Goal: Check status: Check status

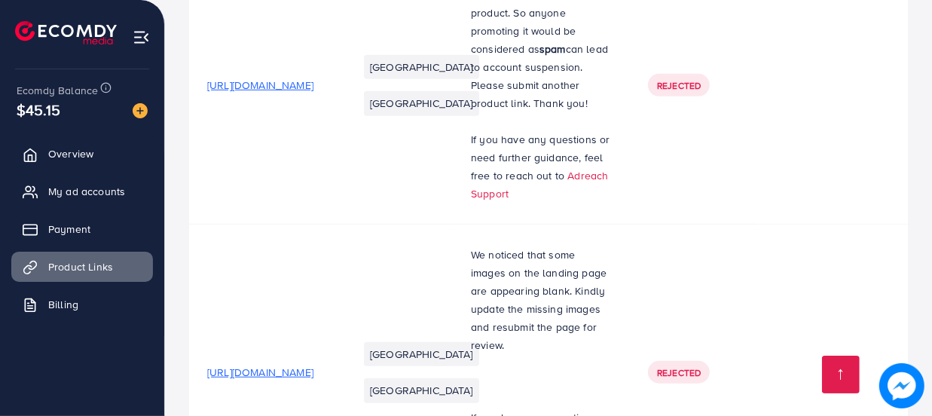
scroll to position [273, 0]
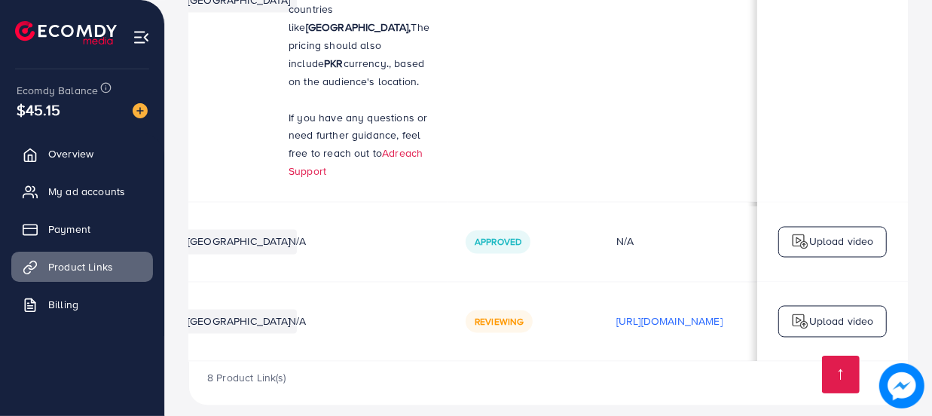
scroll to position [1808, 0]
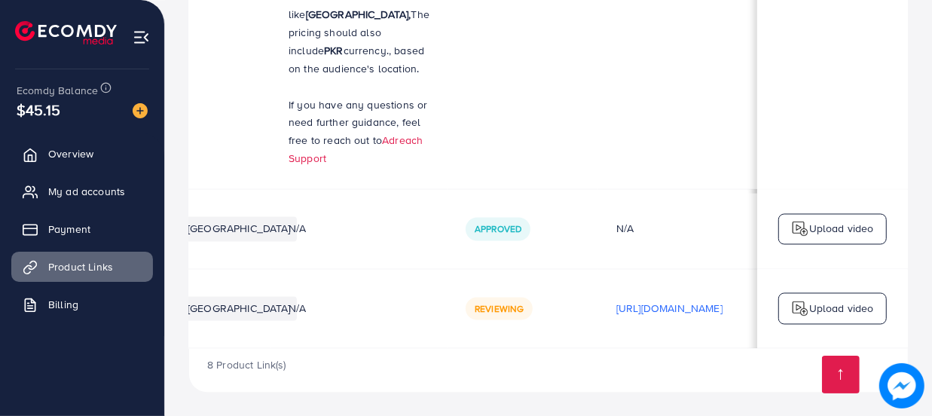
drag, startPoint x: 285, startPoint y: 172, endPoint x: 353, endPoint y: 191, distance: 70.4
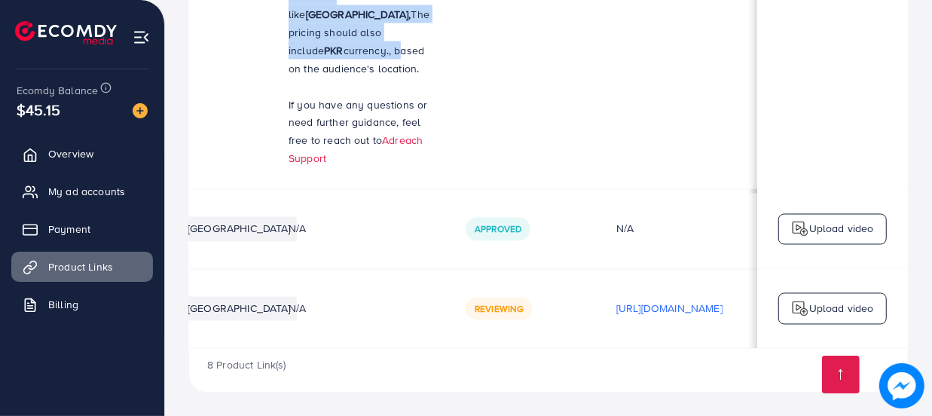
drag, startPoint x: 334, startPoint y: 225, endPoint x: 387, endPoint y: 237, distance: 54.1
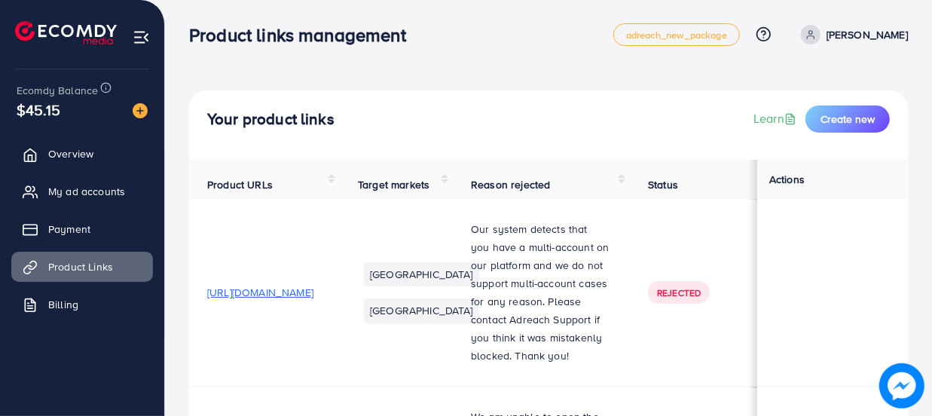
scroll to position [0, 0]
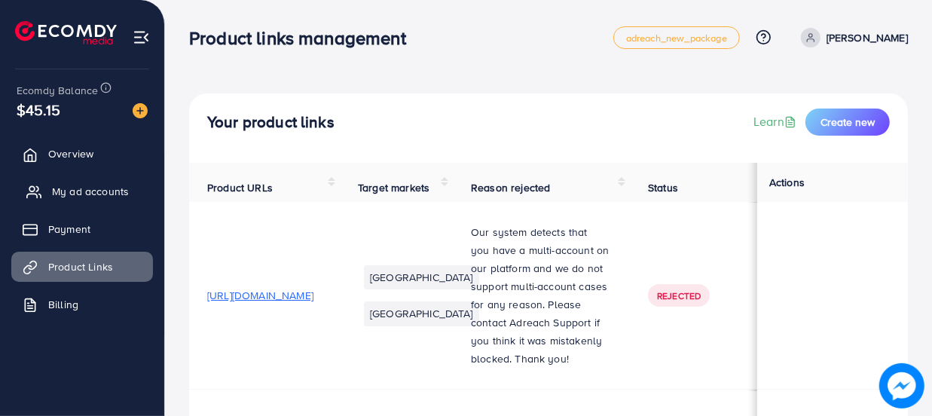
click at [87, 187] on span "My ad accounts" at bounding box center [90, 191] width 77 height 15
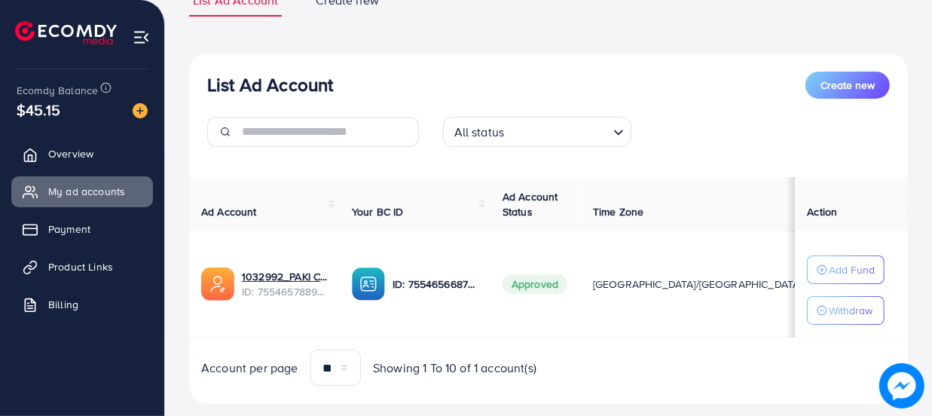
scroll to position [157, 0]
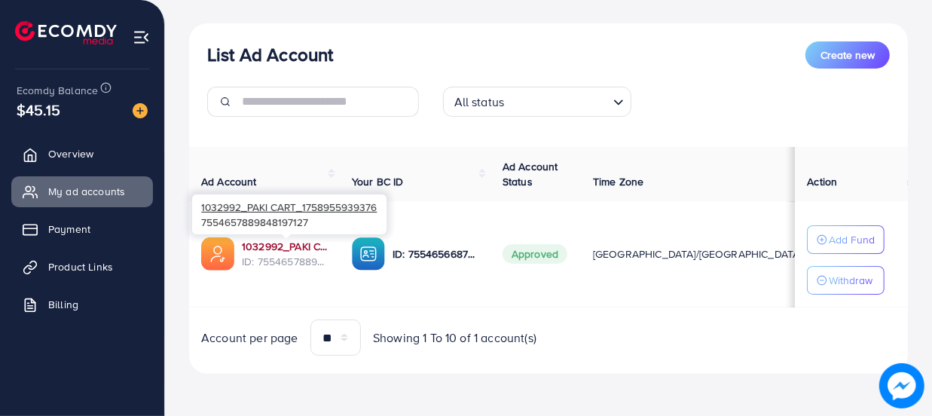
click at [295, 239] on link "1032992_PAKI CART_1758955939376" at bounding box center [285, 246] width 86 height 15
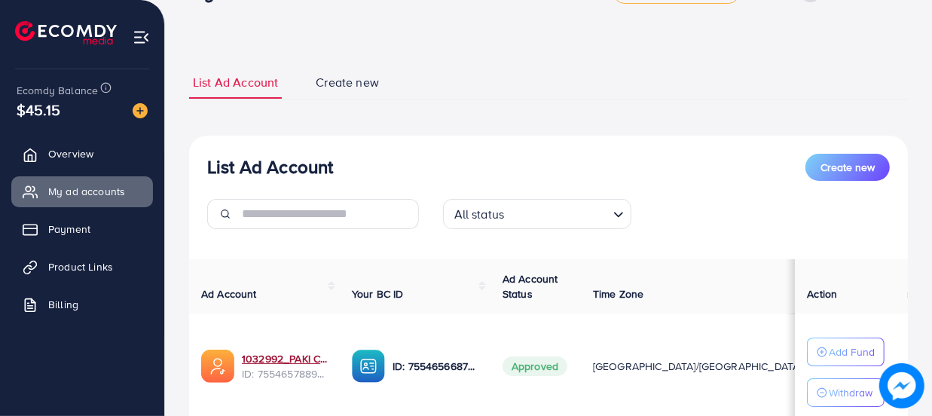
scroll to position [0, 0]
